Goal: Find specific page/section: Find specific page/section

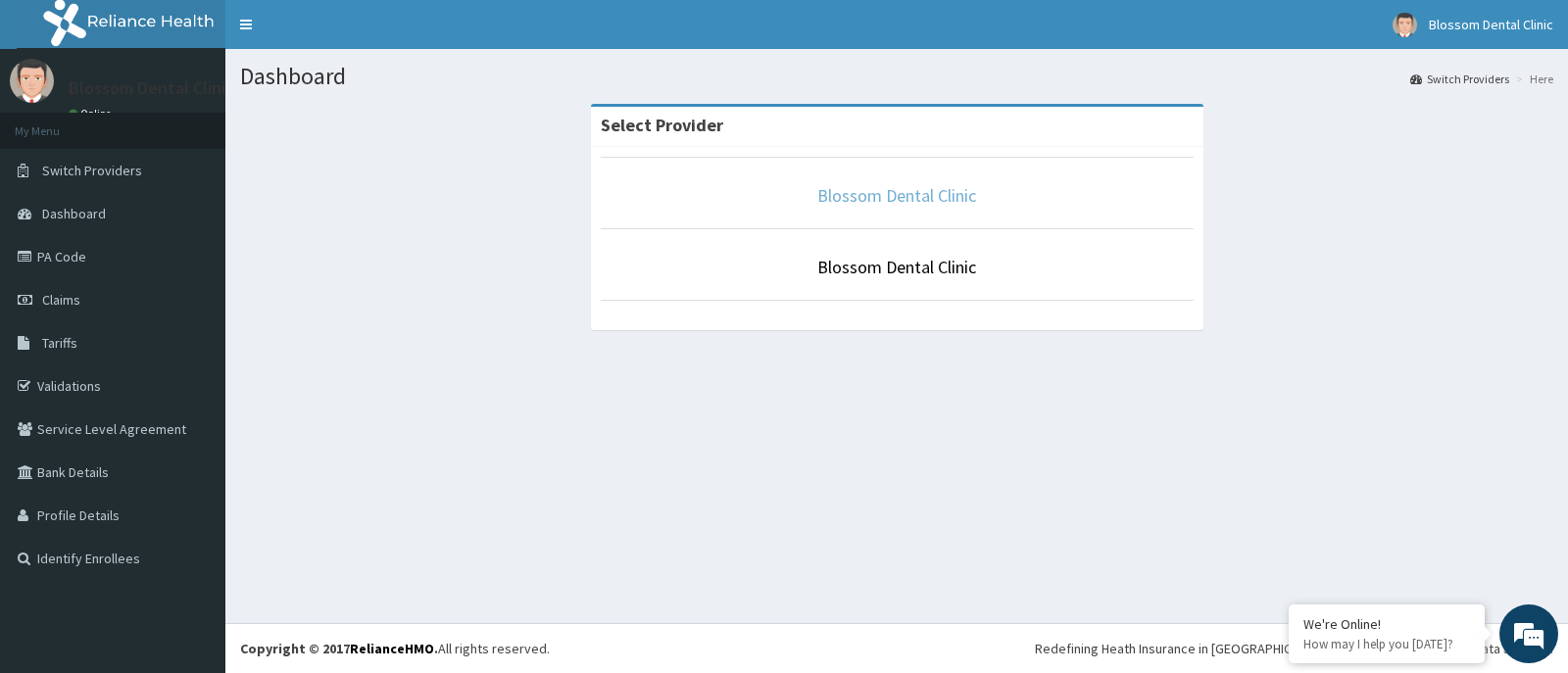
click at [885, 187] on link "Blossom Dental Clinic" at bounding box center [896, 195] width 158 height 23
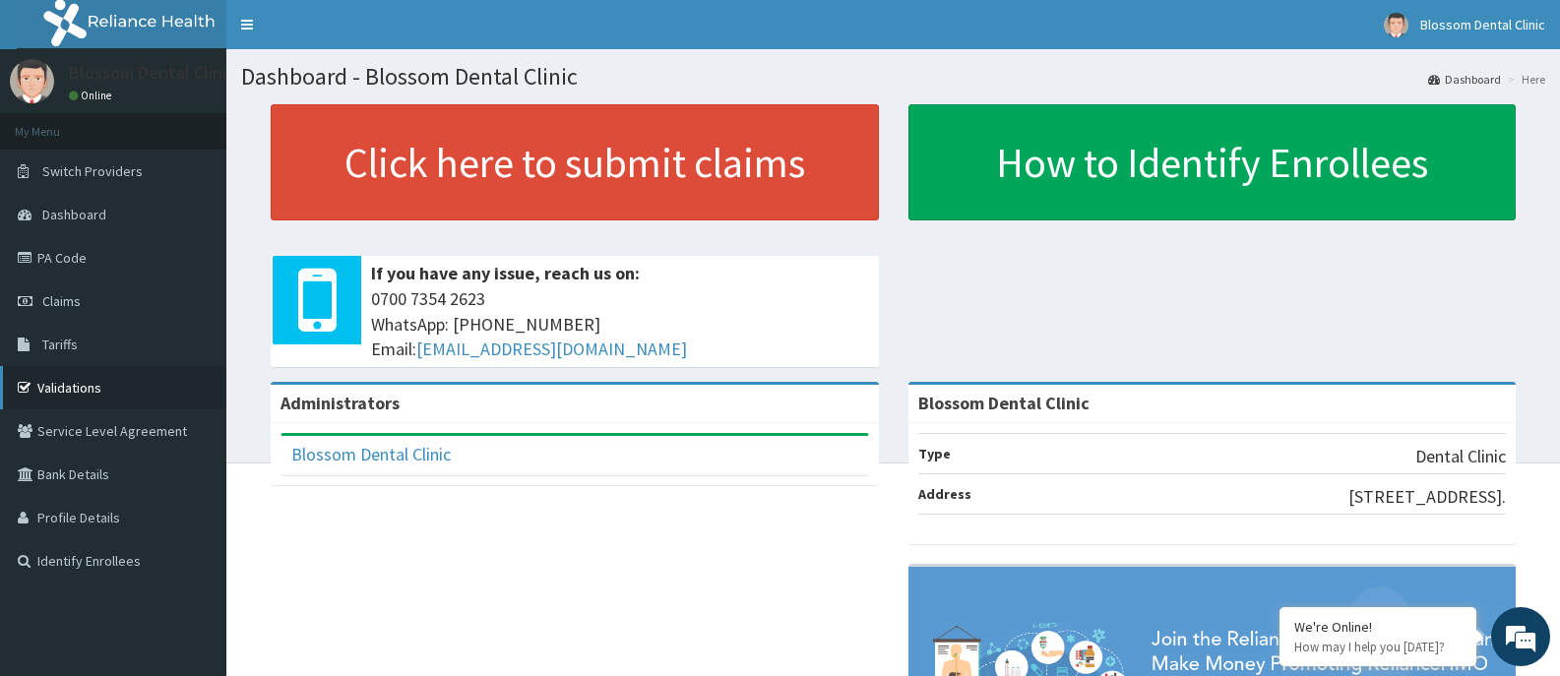
click at [61, 387] on link "Validations" at bounding box center [113, 387] width 226 height 43
